Goal: Book appointment/travel/reservation

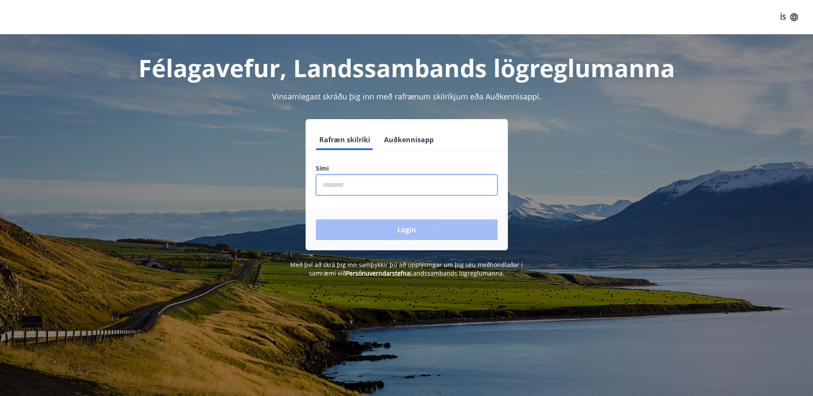
click at [359, 181] on input "phone" at bounding box center [407, 184] width 182 height 21
type input "********"
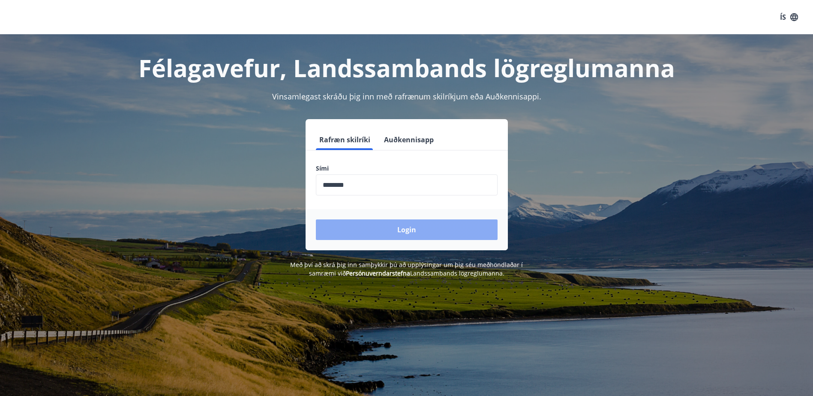
click at [398, 234] on button "Login" at bounding box center [407, 229] width 182 height 21
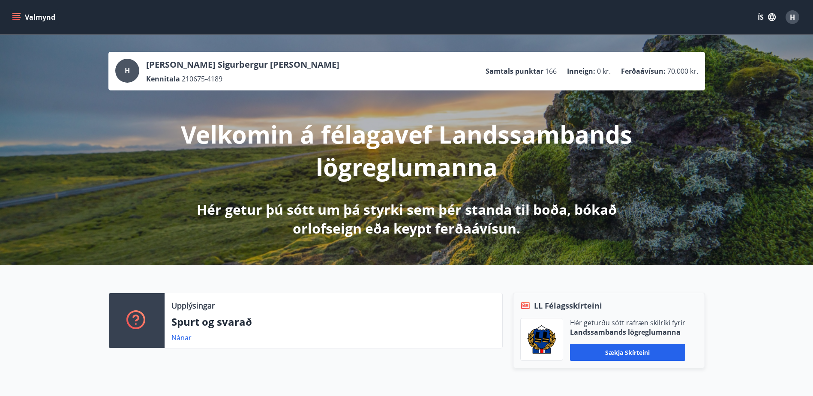
click at [19, 15] on icon "menu" at bounding box center [16, 15] width 8 height 1
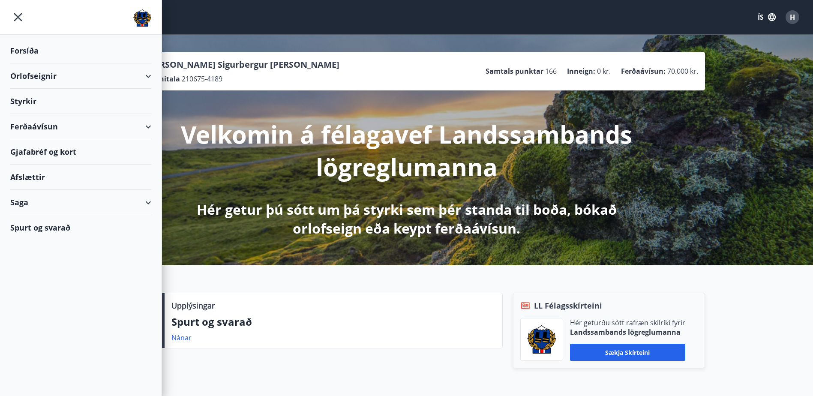
click at [42, 72] on div "Orlofseignir" at bounding box center [80, 75] width 141 height 25
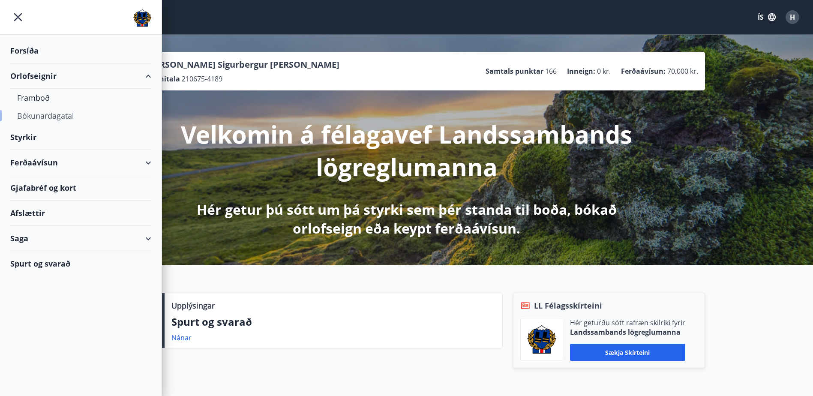
click at [38, 113] on div "Bókunardagatal" at bounding box center [80, 116] width 127 height 18
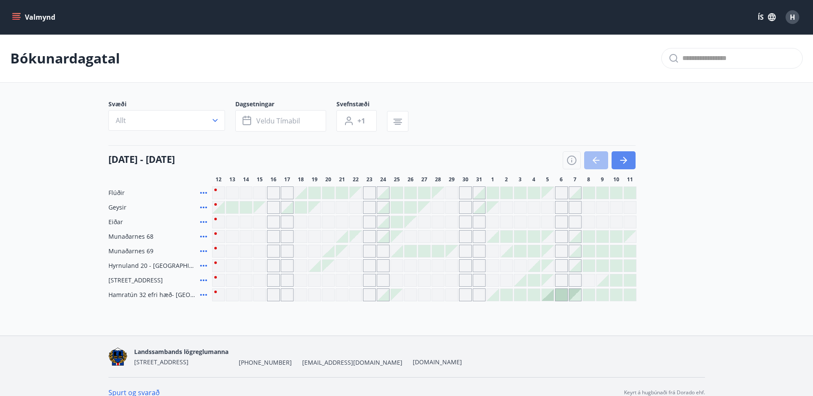
click at [628, 164] on icon "button" at bounding box center [623, 160] width 10 height 10
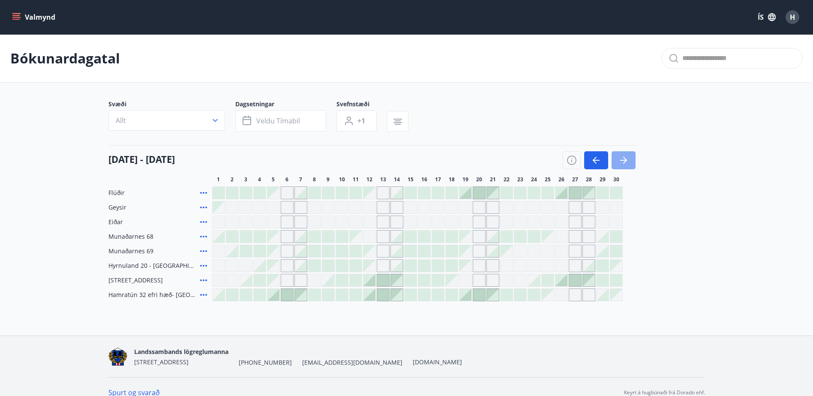
click at [631, 160] on button "button" at bounding box center [623, 160] width 24 height 18
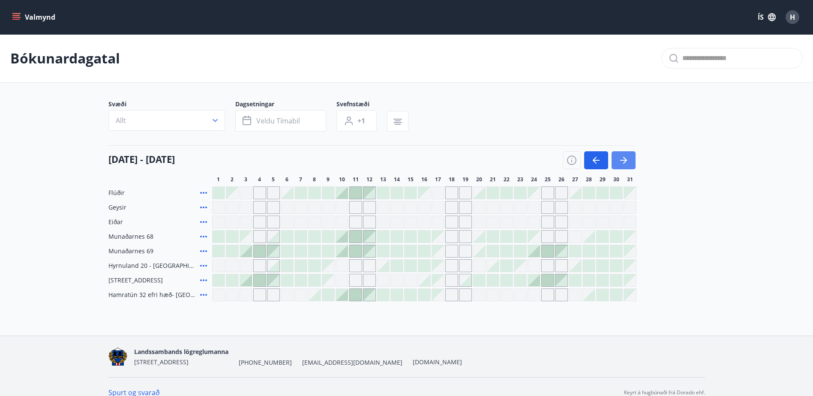
click at [629, 158] on button "button" at bounding box center [623, 160] width 24 height 18
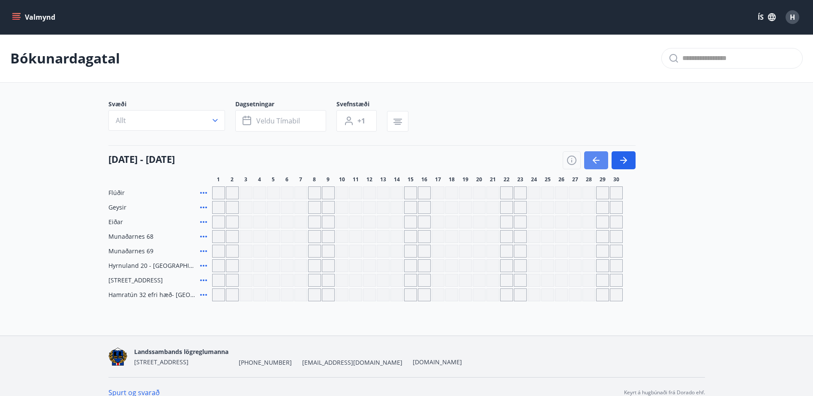
click at [589, 160] on button "button" at bounding box center [596, 160] width 24 height 18
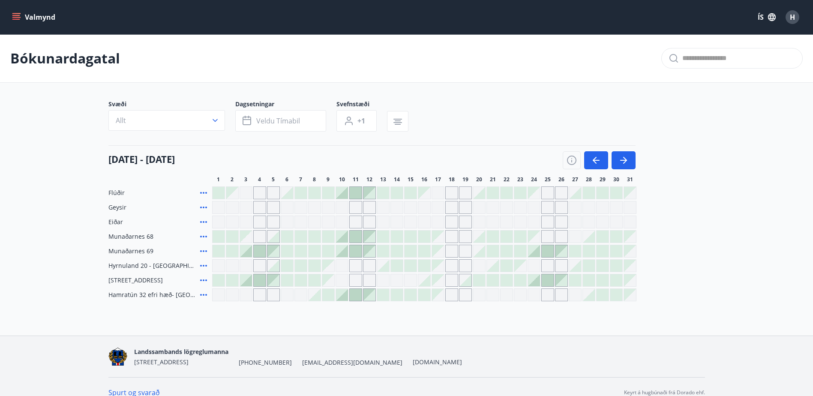
scroll to position [12, 0]
